Goal: Task Accomplishment & Management: Manage account settings

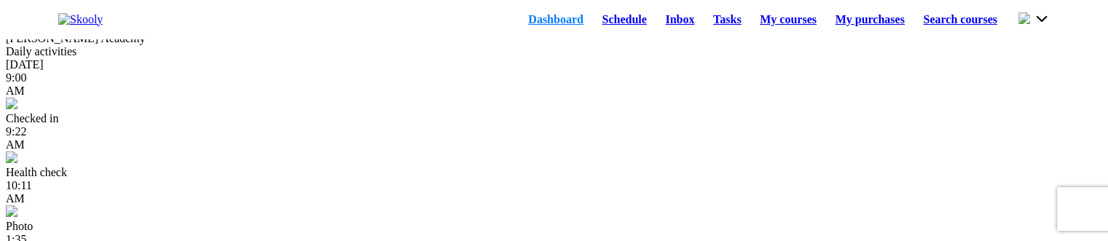
click at [1036, 27] on button at bounding box center [1033, 19] width 31 height 16
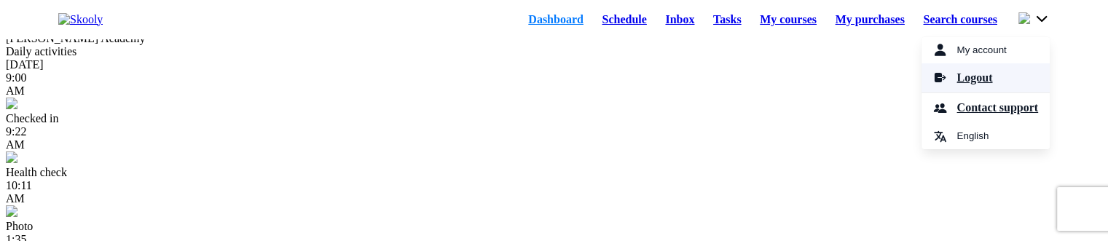
click at [956, 83] on span "Logout" at bounding box center [974, 78] width 36 height 21
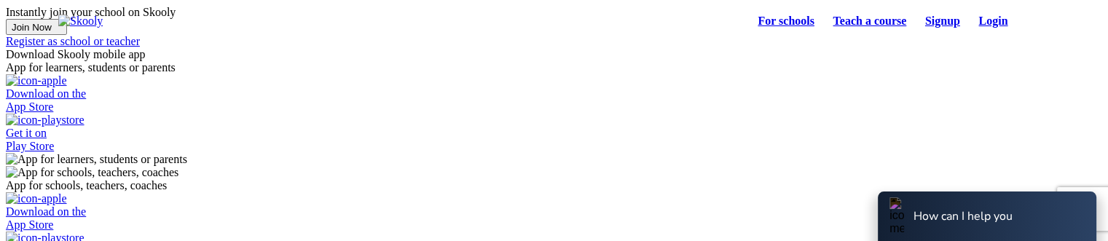
select select "81"
select select "[GEOGRAPHIC_DATA]"
select select "[GEOGRAPHIC_DATA]/[GEOGRAPHIC_DATA]"
click at [982, 20] on link "Login" at bounding box center [993, 21] width 48 height 20
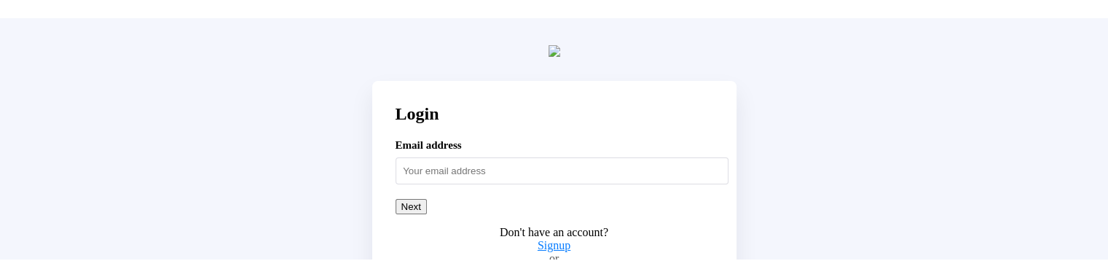
scroll to position [47, 0]
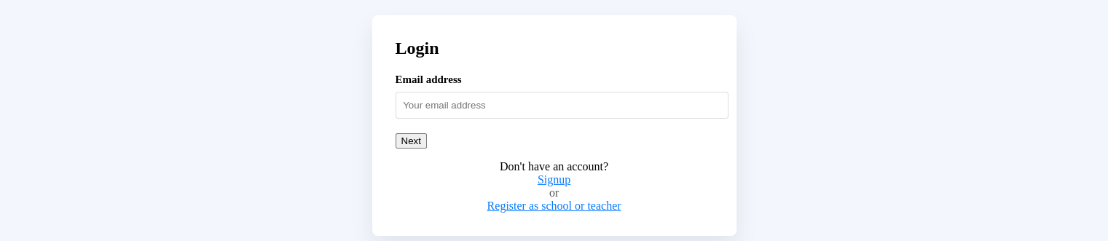
click at [527, 116] on input "text" at bounding box center [561, 105] width 333 height 26
type input "[EMAIL_ADDRESS][DOMAIN_NAME]"
click at [427, 149] on button "Next" at bounding box center [410, 140] width 31 height 15
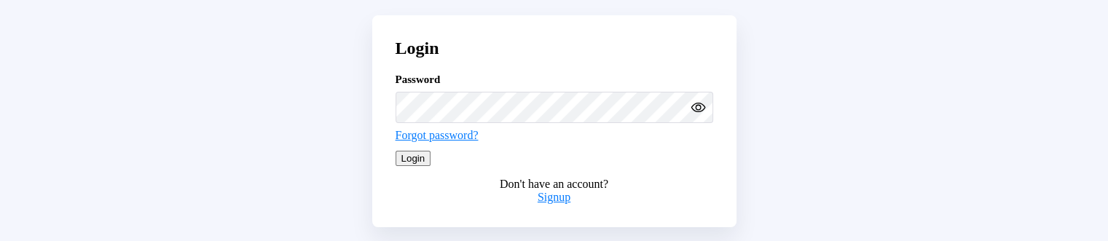
click at [431, 166] on button "Login" at bounding box center [413, 158] width 36 height 15
